Goal: Information Seeking & Learning: Find specific fact

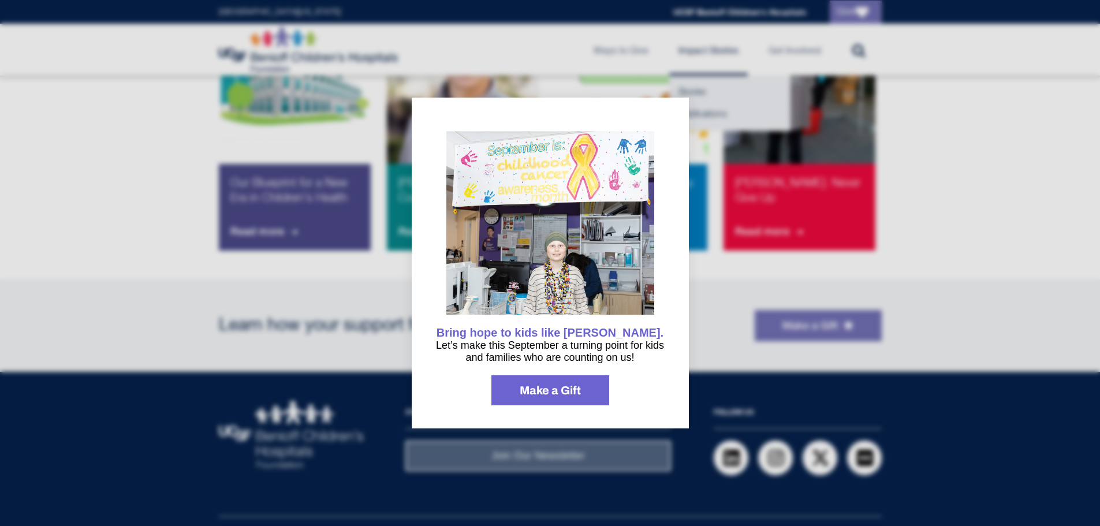
scroll to position [915, 0]
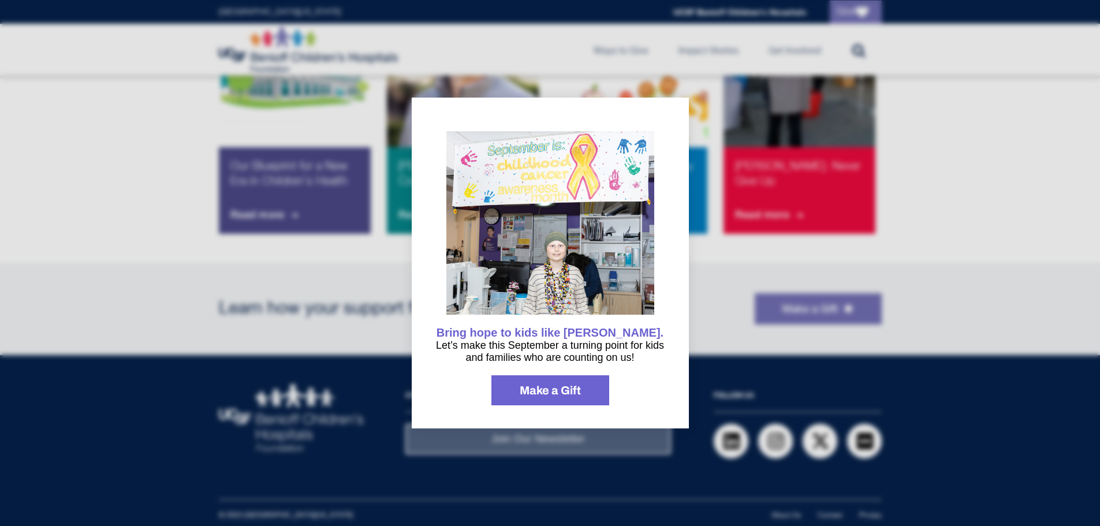
click at [513, 326] on div "Bring hope to kids like [PERSON_NAME]. Let’s make this September a turning poin…" at bounding box center [550, 263] width 231 height 285
click at [519, 85] on div at bounding box center [550, 263] width 1100 height 526
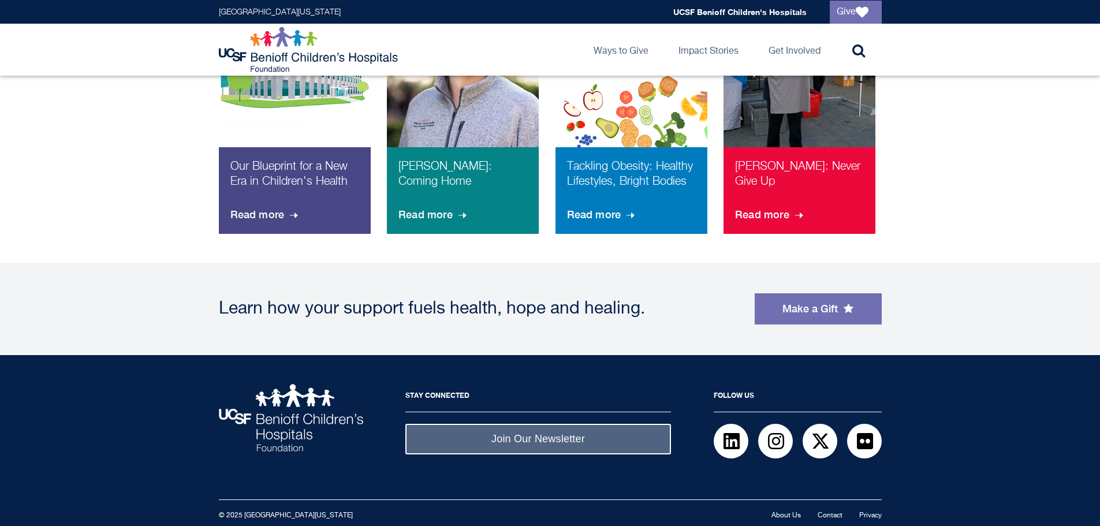
scroll to position [510, 0]
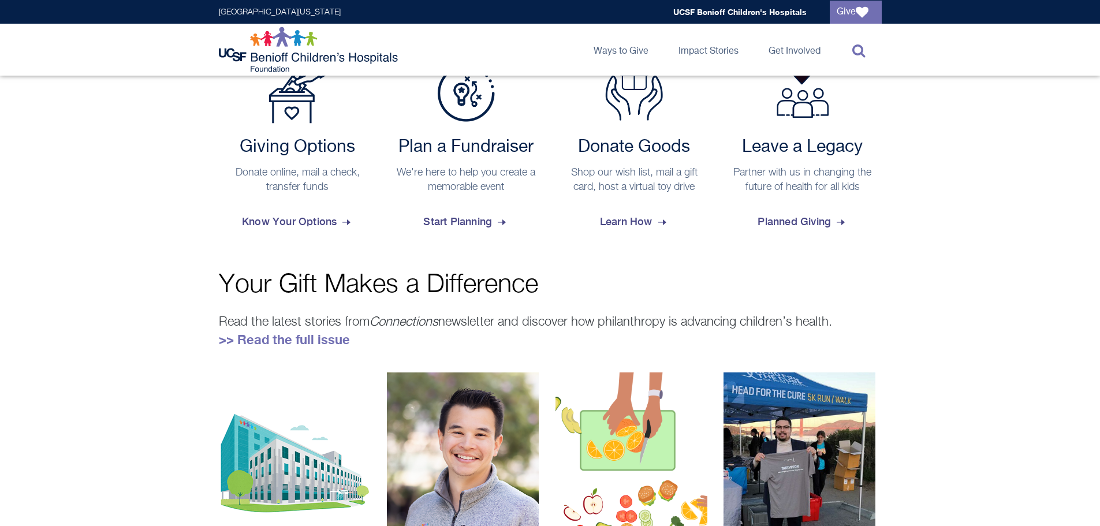
click at [860, 49] on icon at bounding box center [858, 50] width 13 height 14
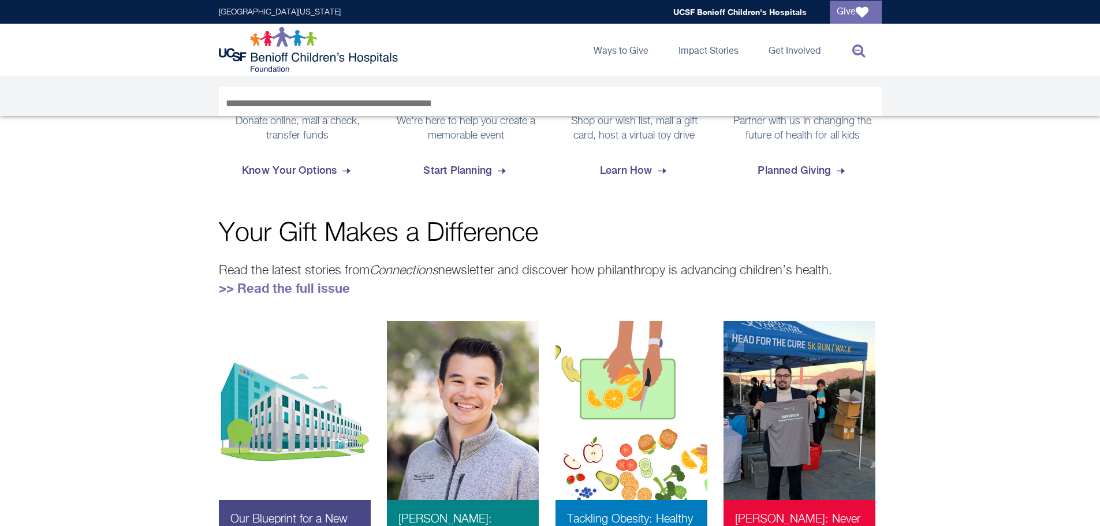
scroll to position [607, 0]
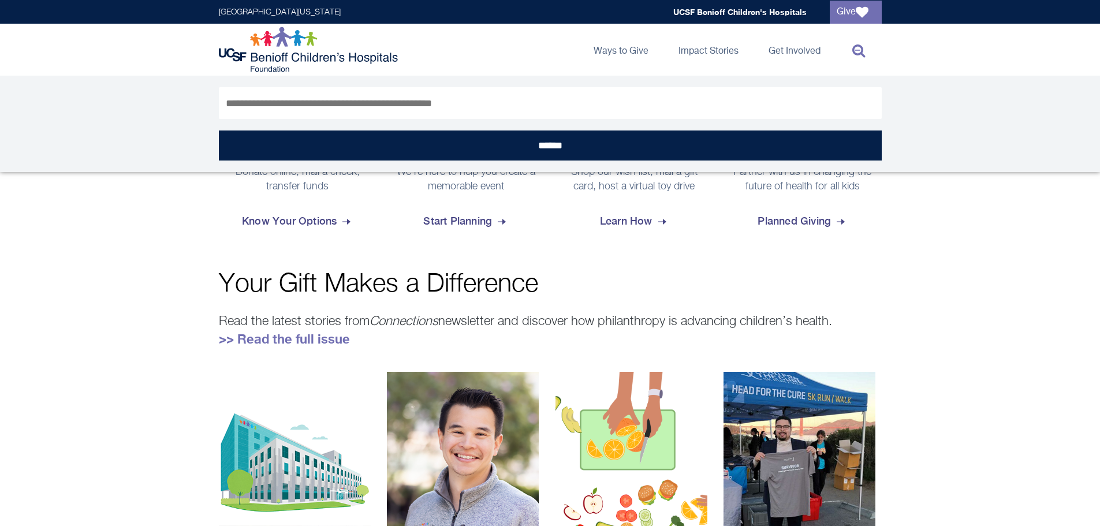
click at [468, 114] on input "Search" at bounding box center [550, 103] width 663 height 32
type input "**********"
click at [219, 130] on input "******" at bounding box center [550, 145] width 663 height 30
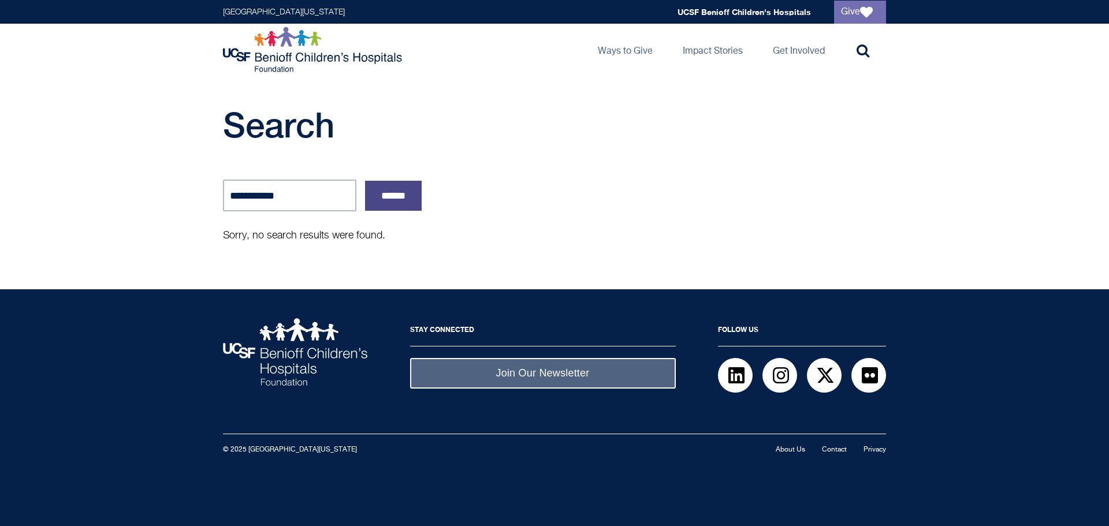
click at [400, 204] on input "******" at bounding box center [393, 196] width 57 height 30
drag, startPoint x: 420, startPoint y: 56, endPoint x: 341, endPoint y: 60, distance: 79.8
click at [341, 60] on div "UCSF Benioff Children's Hospitals Foundation Main navigation Ways to Give Toggl…" at bounding box center [554, 50] width 684 height 52
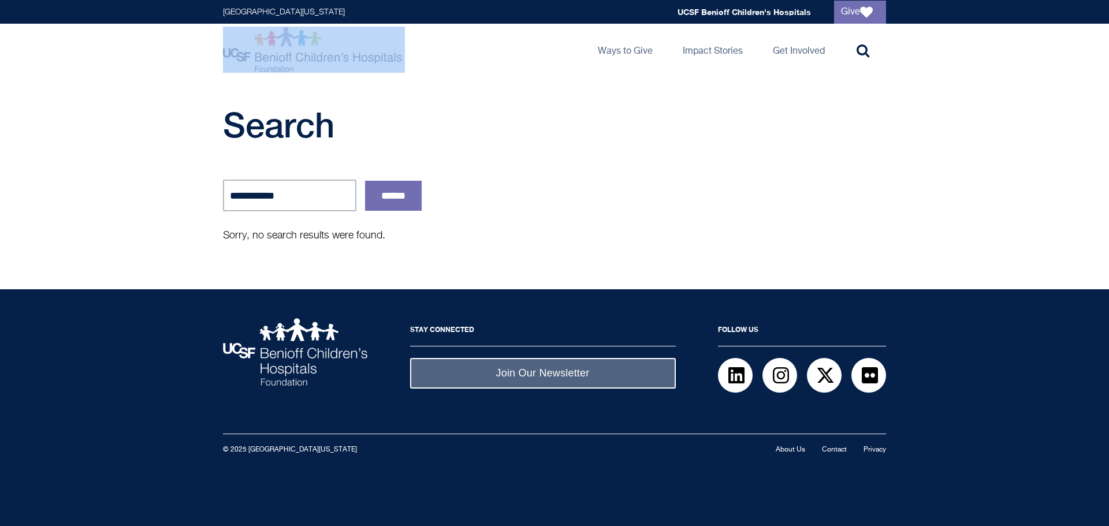
drag, startPoint x: 409, startPoint y: 61, endPoint x: 285, endPoint y: 66, distance: 124.9
click at [285, 66] on div "UCSF Benioff Children's Hospitals Foundation Main navigation Ways to Give Toggl…" at bounding box center [554, 50] width 684 height 52
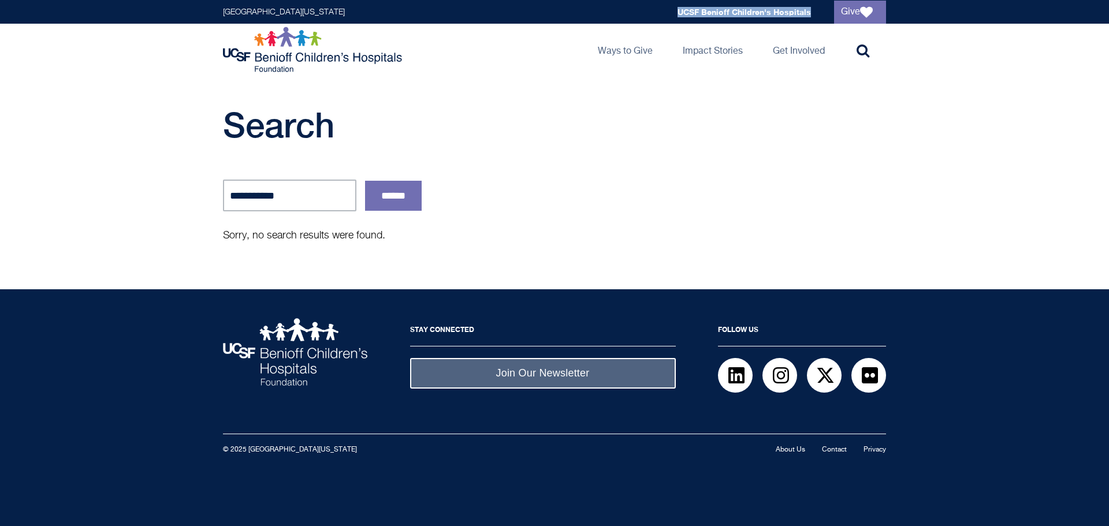
drag, startPoint x: 813, startPoint y: 11, endPoint x: 666, endPoint y: 16, distance: 147.3
click at [666, 16] on div "University of California San Francisco Global navigation UCSF Benioff Children'…" at bounding box center [554, 12] width 684 height 14
copy div "UCSF Benioff Children's Hospitals"
